Goal: Task Accomplishment & Management: Use online tool/utility

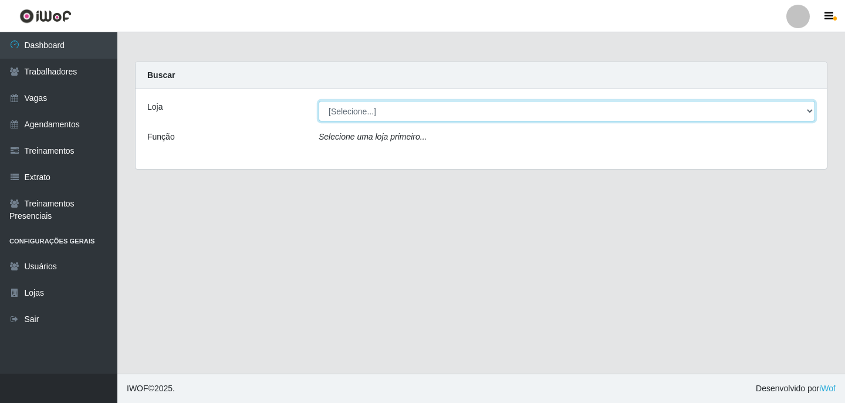
click at [330, 111] on select "[Selecione...] Leite Clan - [GEOGRAPHIC_DATA]" at bounding box center [567, 111] width 496 height 21
select select "452"
click at [319, 101] on select "[Selecione...] Leite Clan - [GEOGRAPHIC_DATA]" at bounding box center [567, 111] width 496 height 21
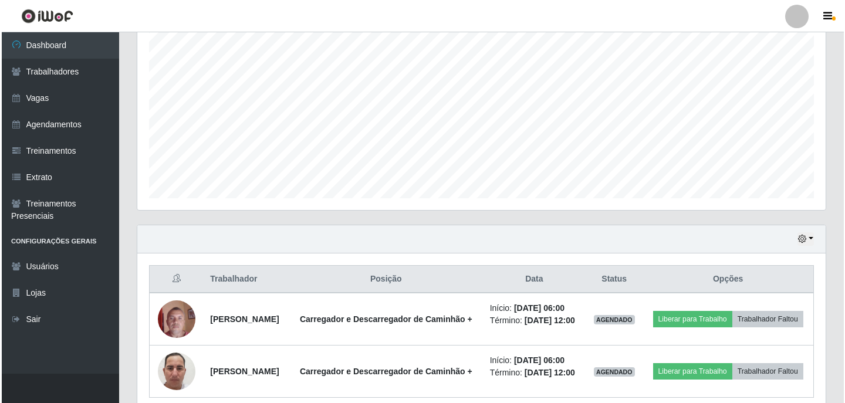
scroll to position [289, 0]
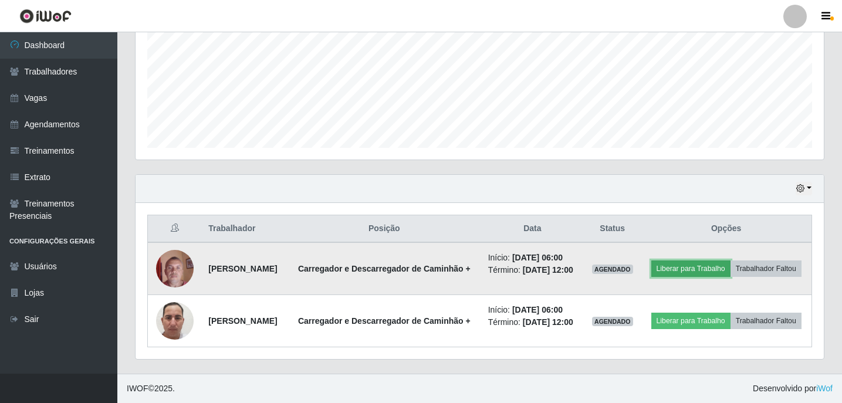
click at [731, 261] on button "Liberar para Trabalho" at bounding box center [690, 269] width 79 height 16
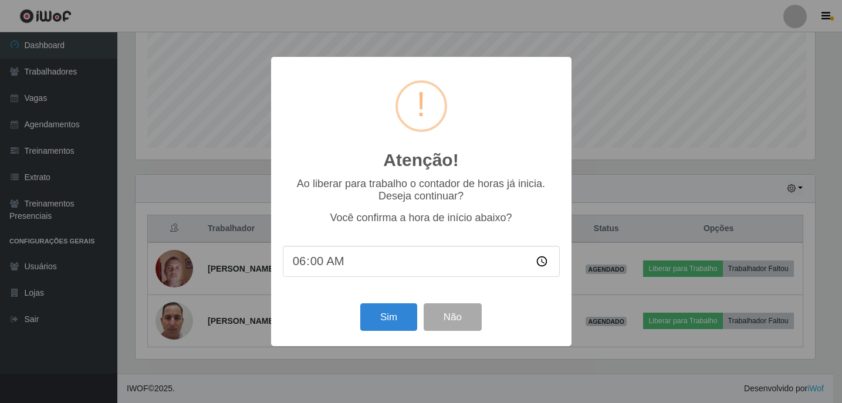
scroll to position [244, 682]
click at [387, 320] on button "Sim" at bounding box center [389, 317] width 57 height 28
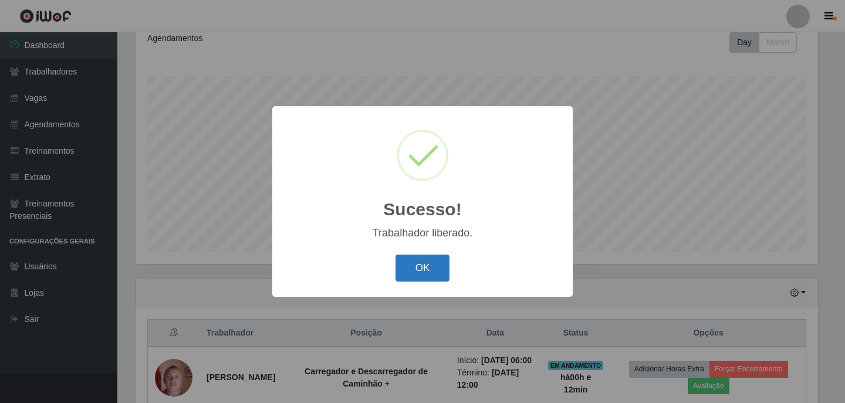
click at [425, 268] on button "OK" at bounding box center [423, 269] width 55 height 28
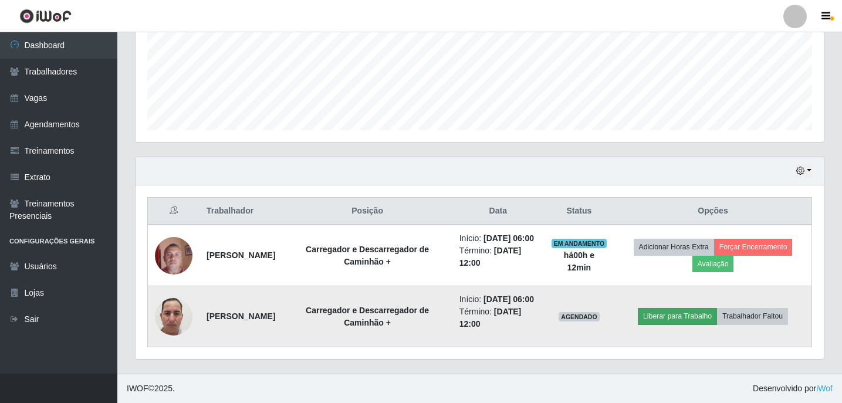
scroll to position [314, 0]
click at [693, 312] on button "Liberar para Trabalho" at bounding box center [677, 316] width 79 height 16
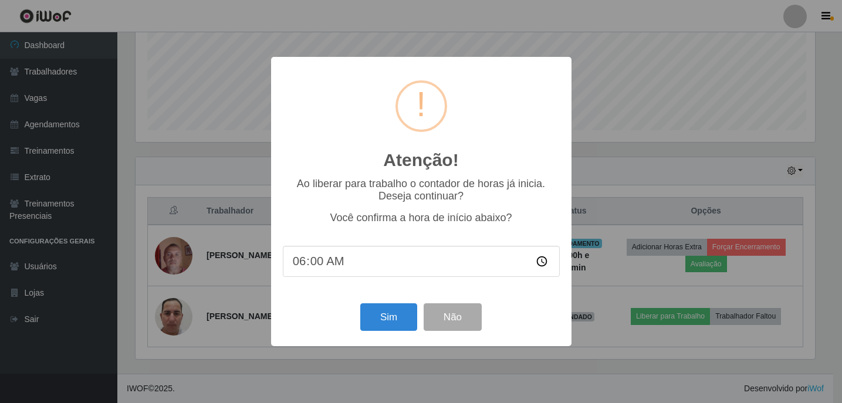
scroll to position [244, 682]
click at [394, 317] on button "Sim" at bounding box center [389, 317] width 57 height 28
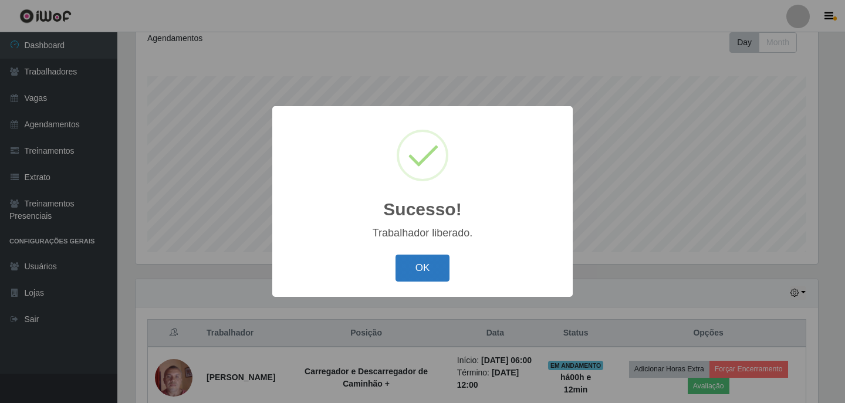
click at [421, 273] on button "OK" at bounding box center [423, 269] width 55 height 28
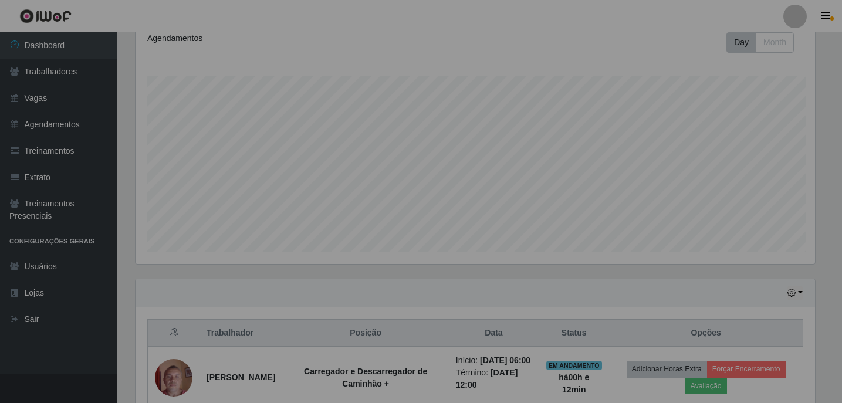
scroll to position [244, 688]
